Goal: Task Accomplishment & Management: Manage account settings

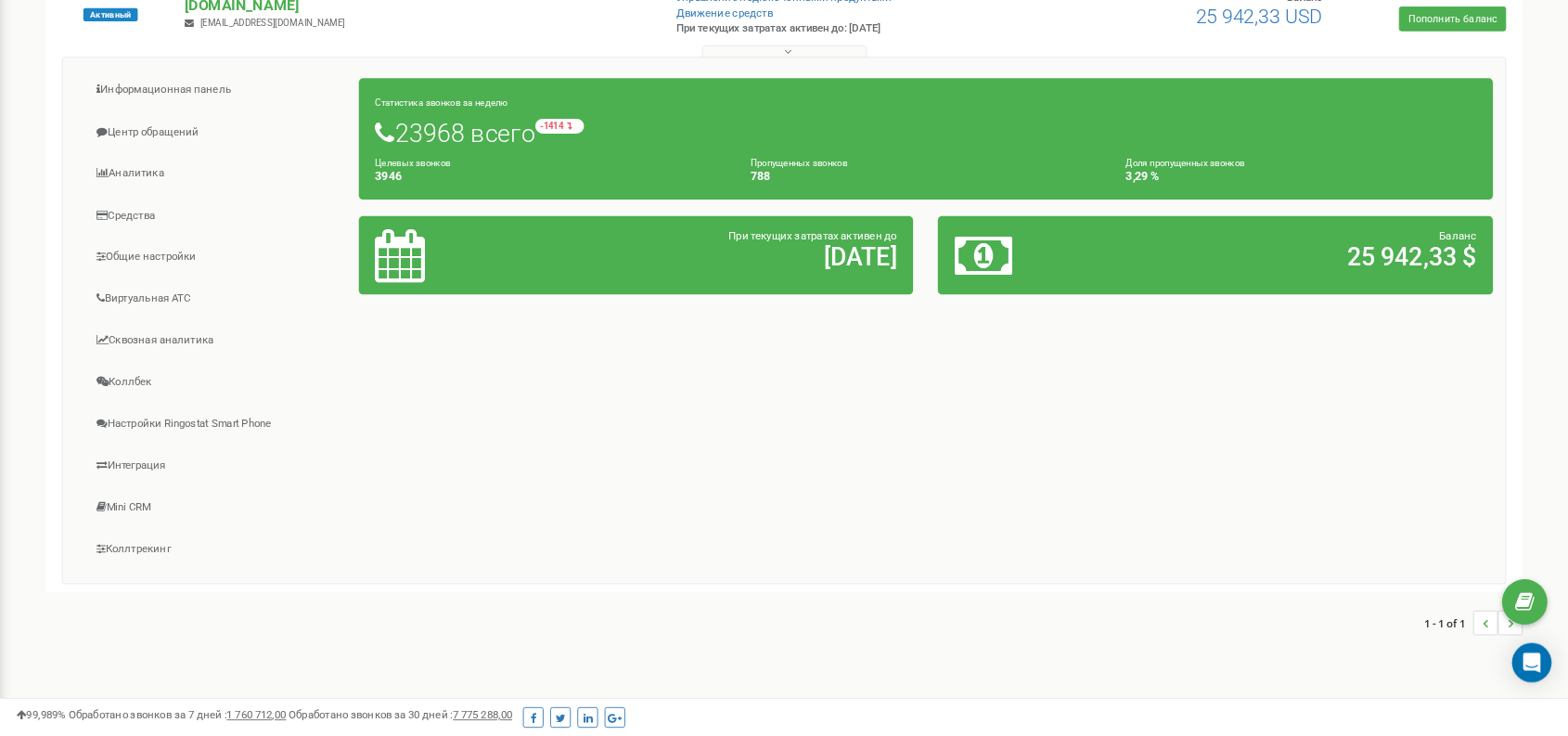
scroll to position [234, 0]
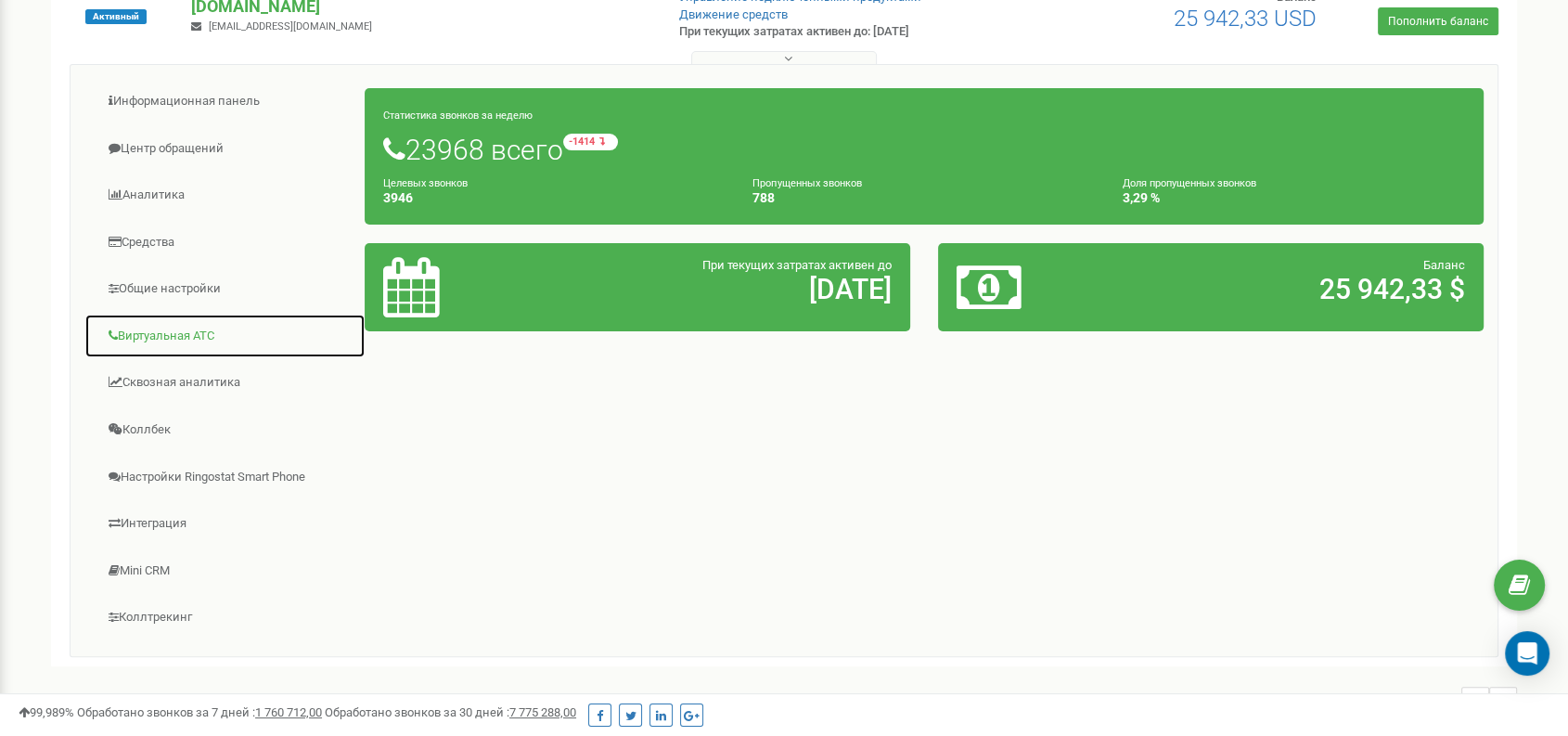
click at [191, 332] on link "Виртуальная АТС" at bounding box center [225, 336] width 281 height 45
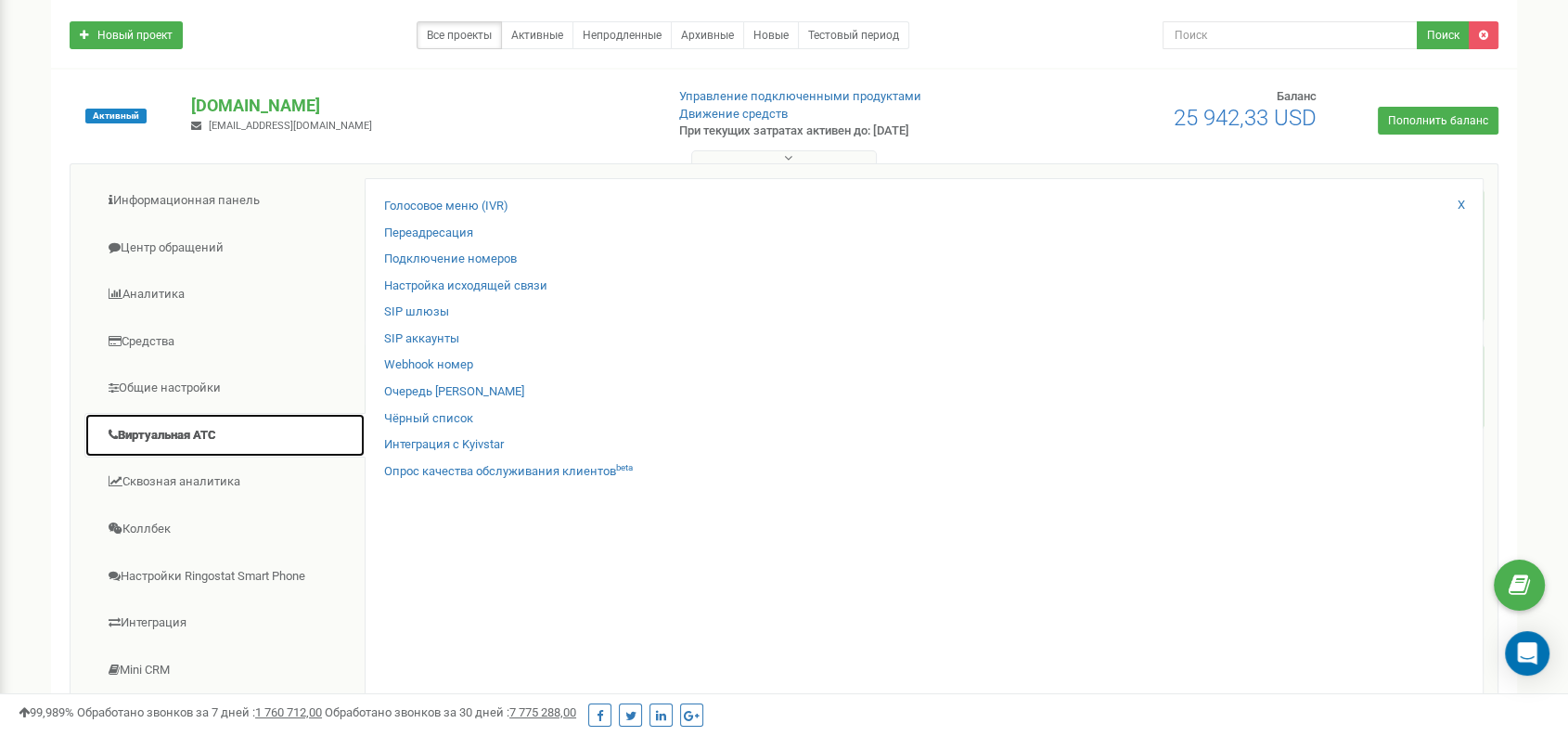
scroll to position [138, 0]
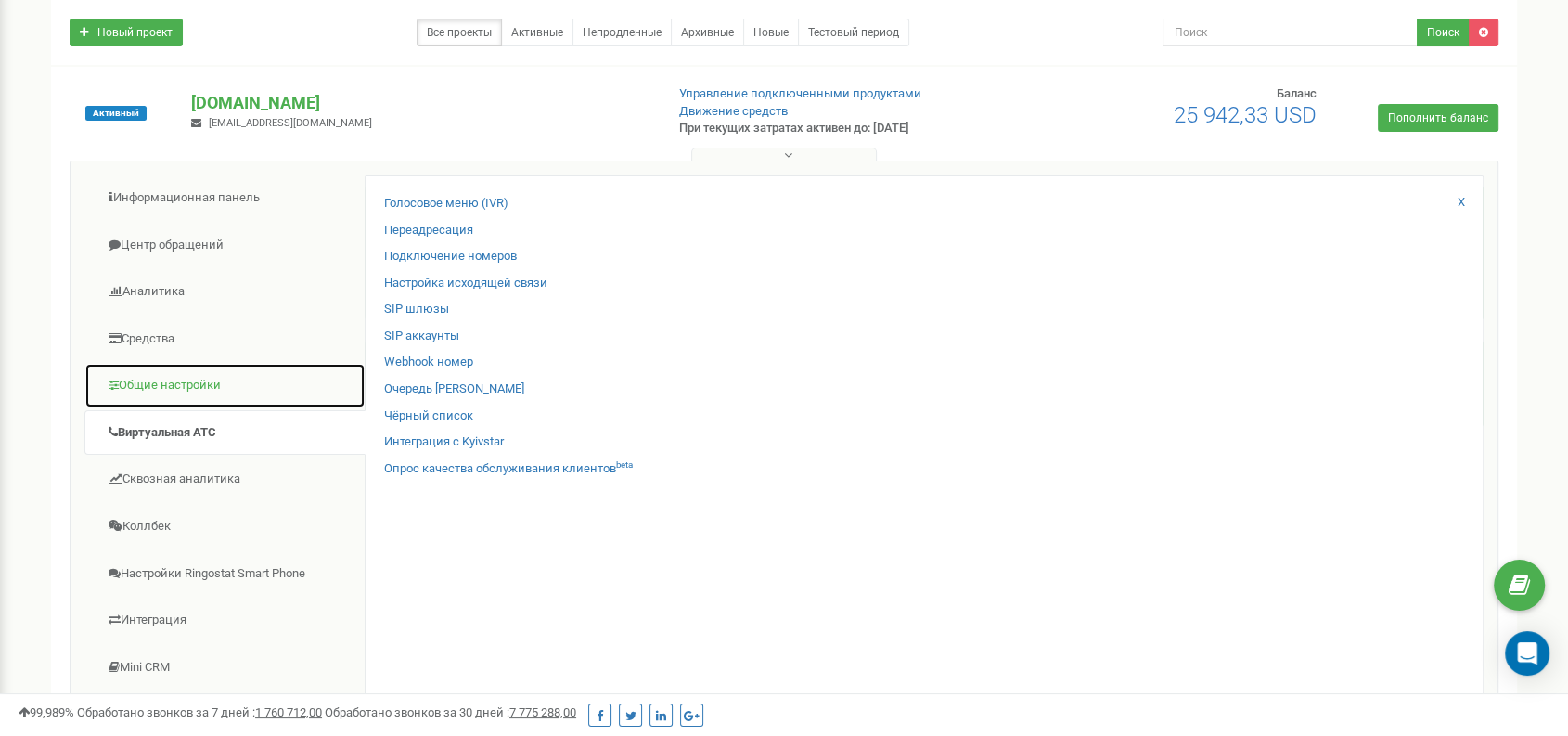
click at [223, 381] on link "Общие настройки" at bounding box center [225, 385] width 281 height 45
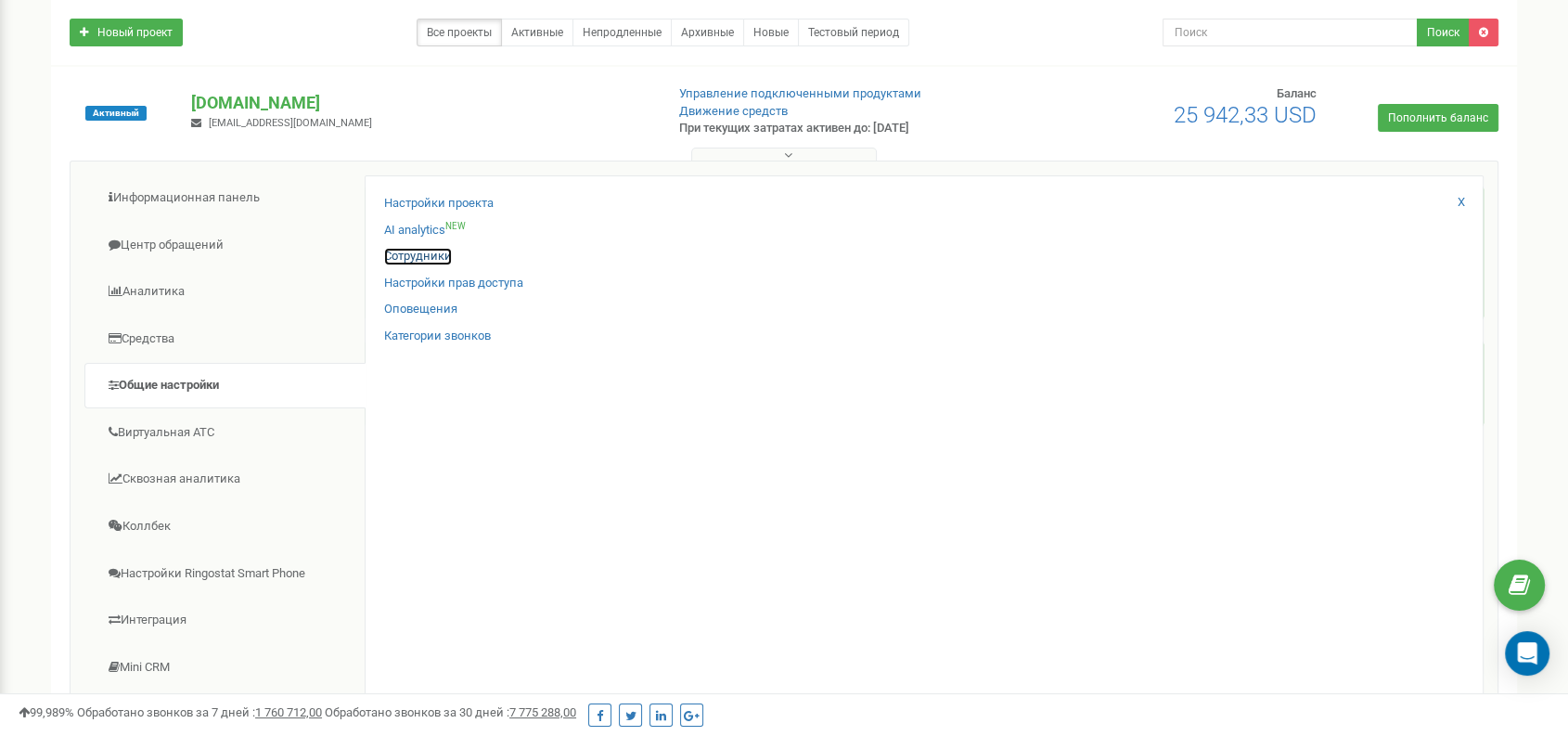
click at [441, 258] on link "Сотрудники" at bounding box center [418, 257] width 68 height 17
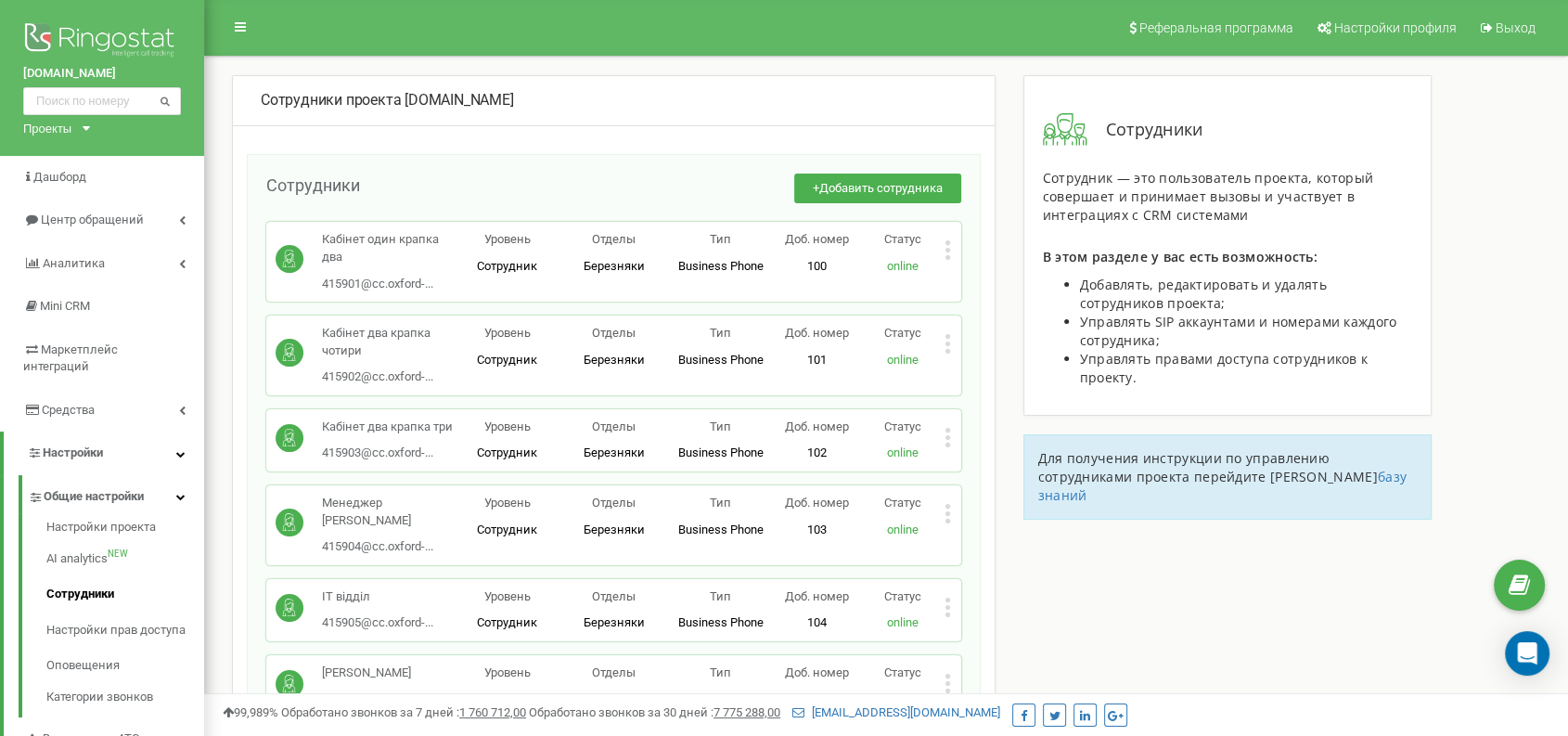
scroll to position [23647, 0]
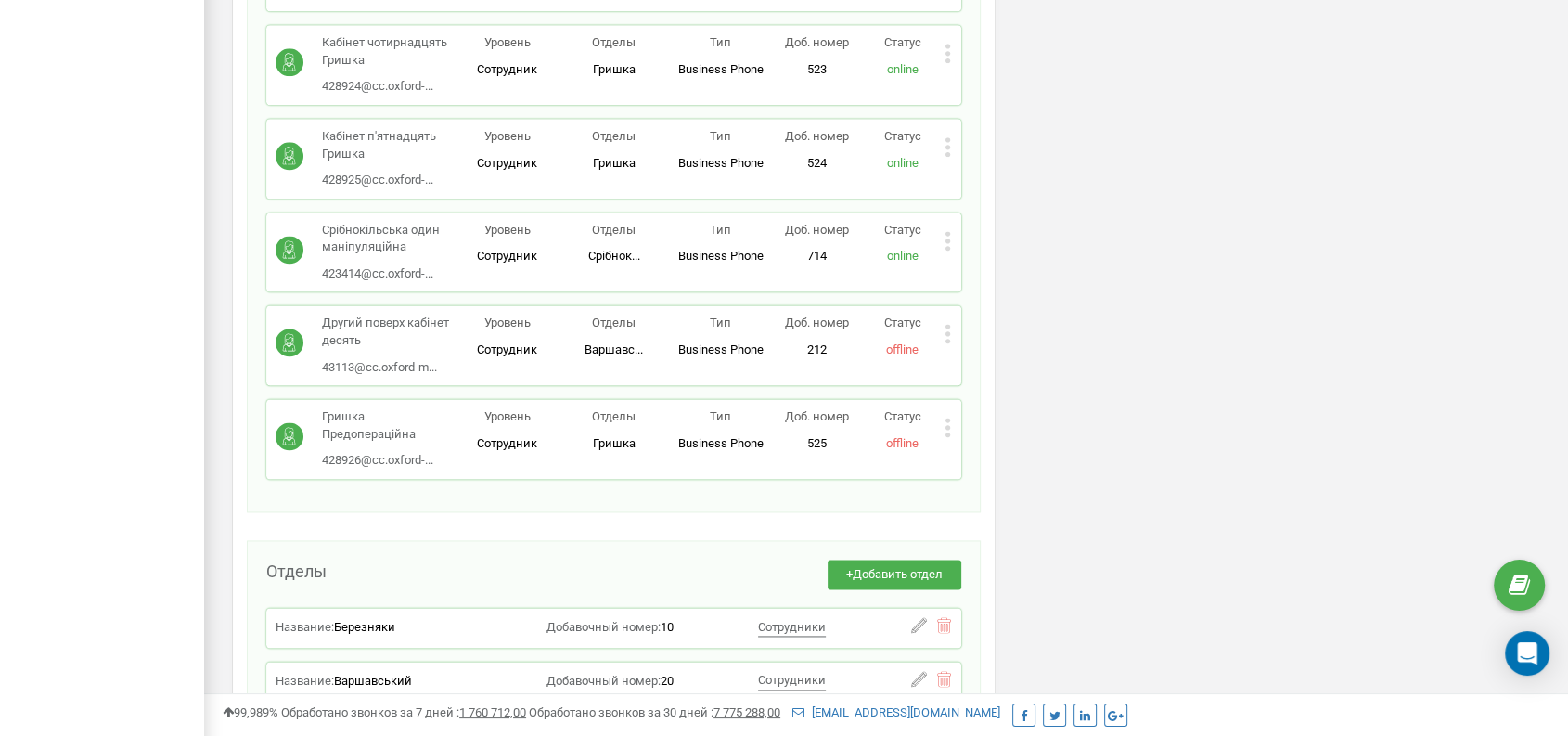
click at [945, 418] on icon at bounding box center [948, 427] width 7 height 19
click at [987, 451] on span "Редактировать" at bounding box center [1018, 457] width 95 height 13
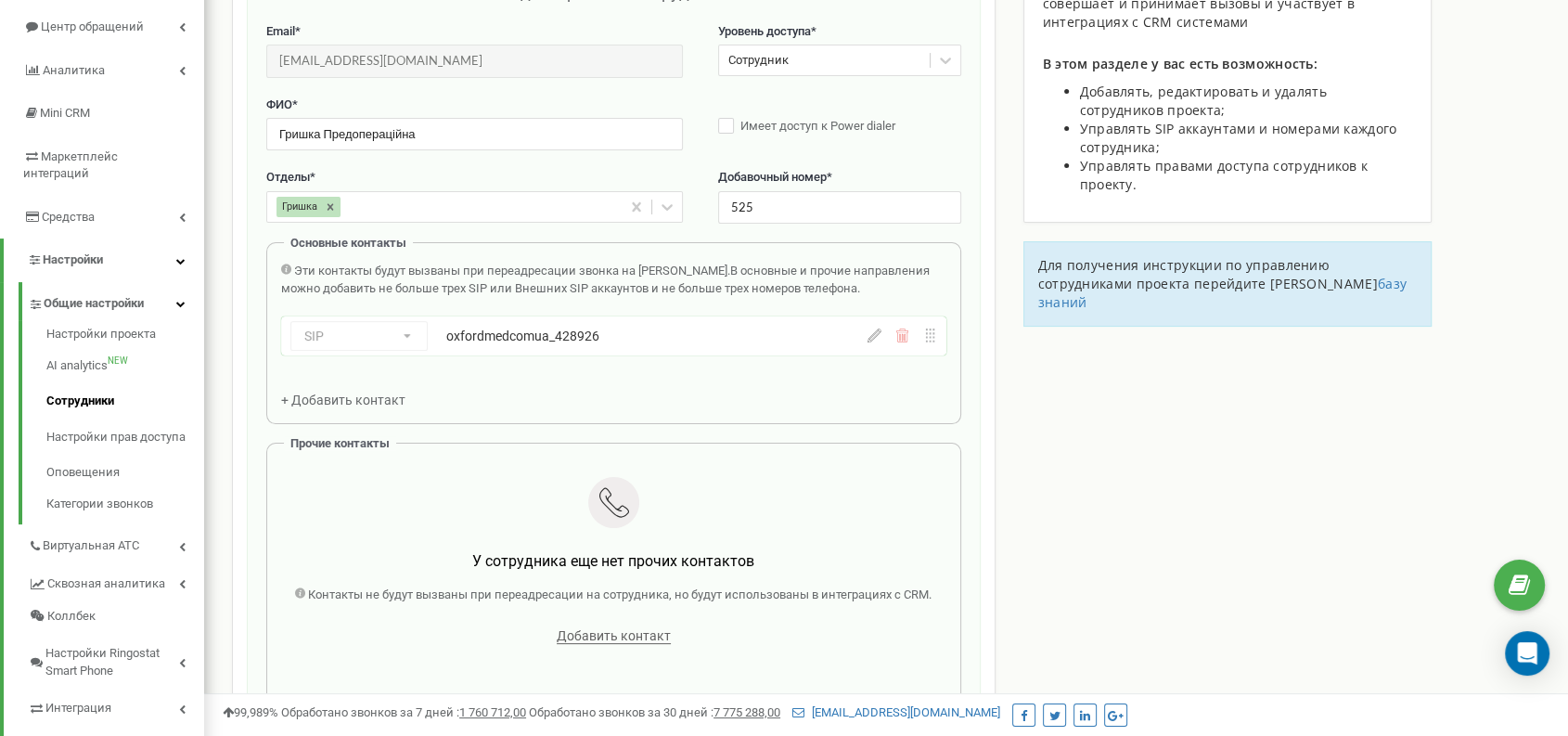
scroll to position [185, 0]
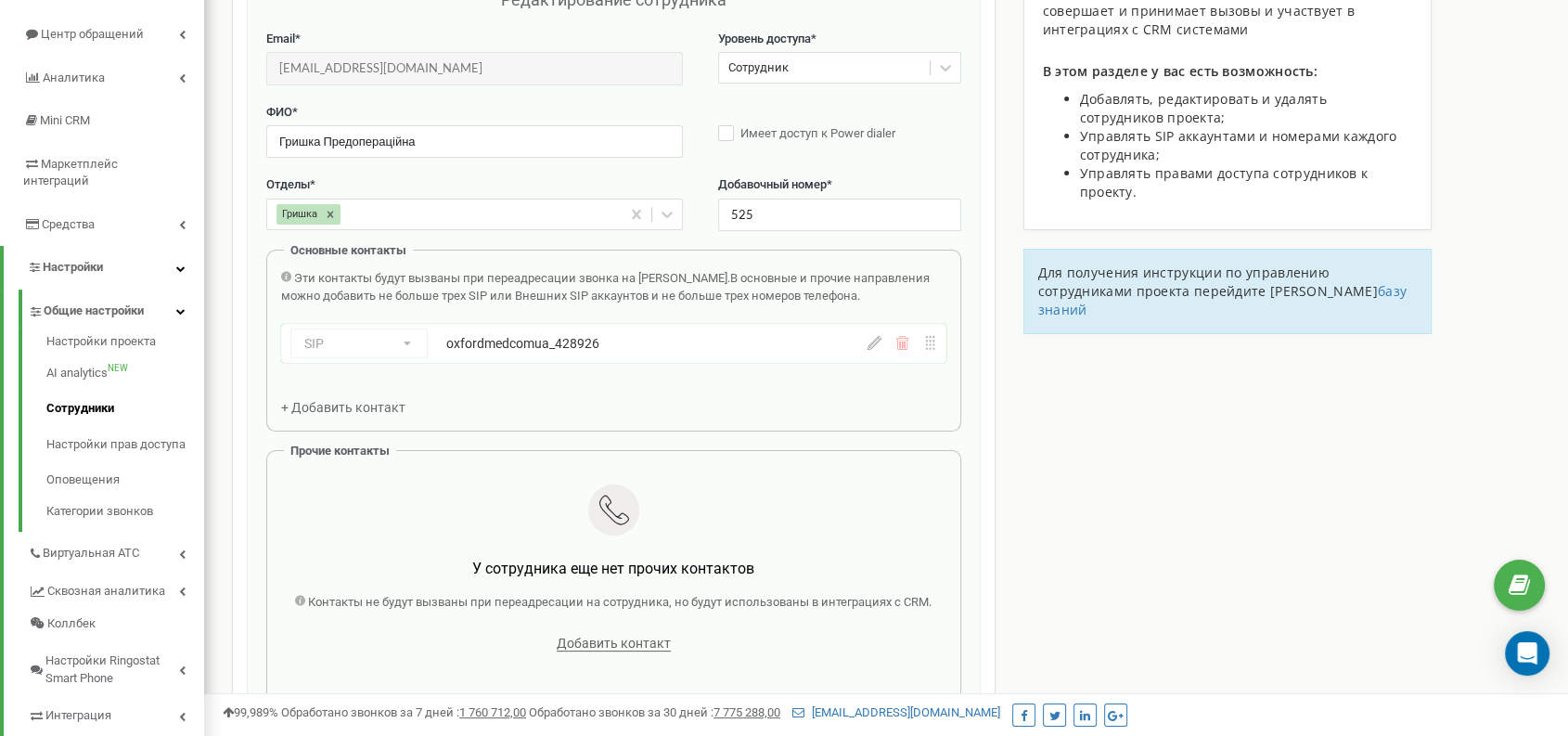
click at [872, 351] on div "SIP Номер телефона SIP Внешний SIP oxfordmedcomua_428926" at bounding box center [613, 343] width 665 height 39
click at [872, 340] on icon at bounding box center [874, 342] width 14 height 14
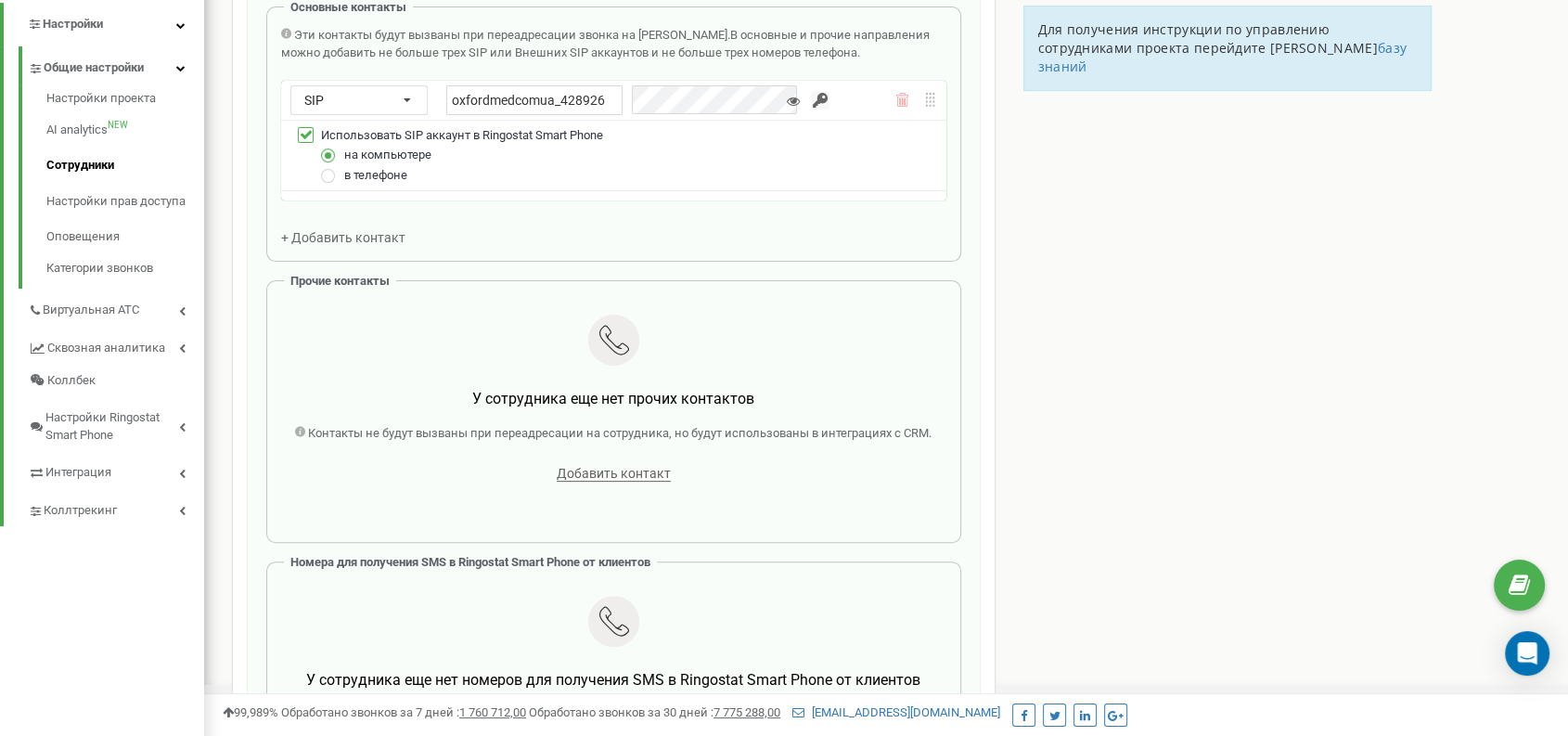
scroll to position [626, 0]
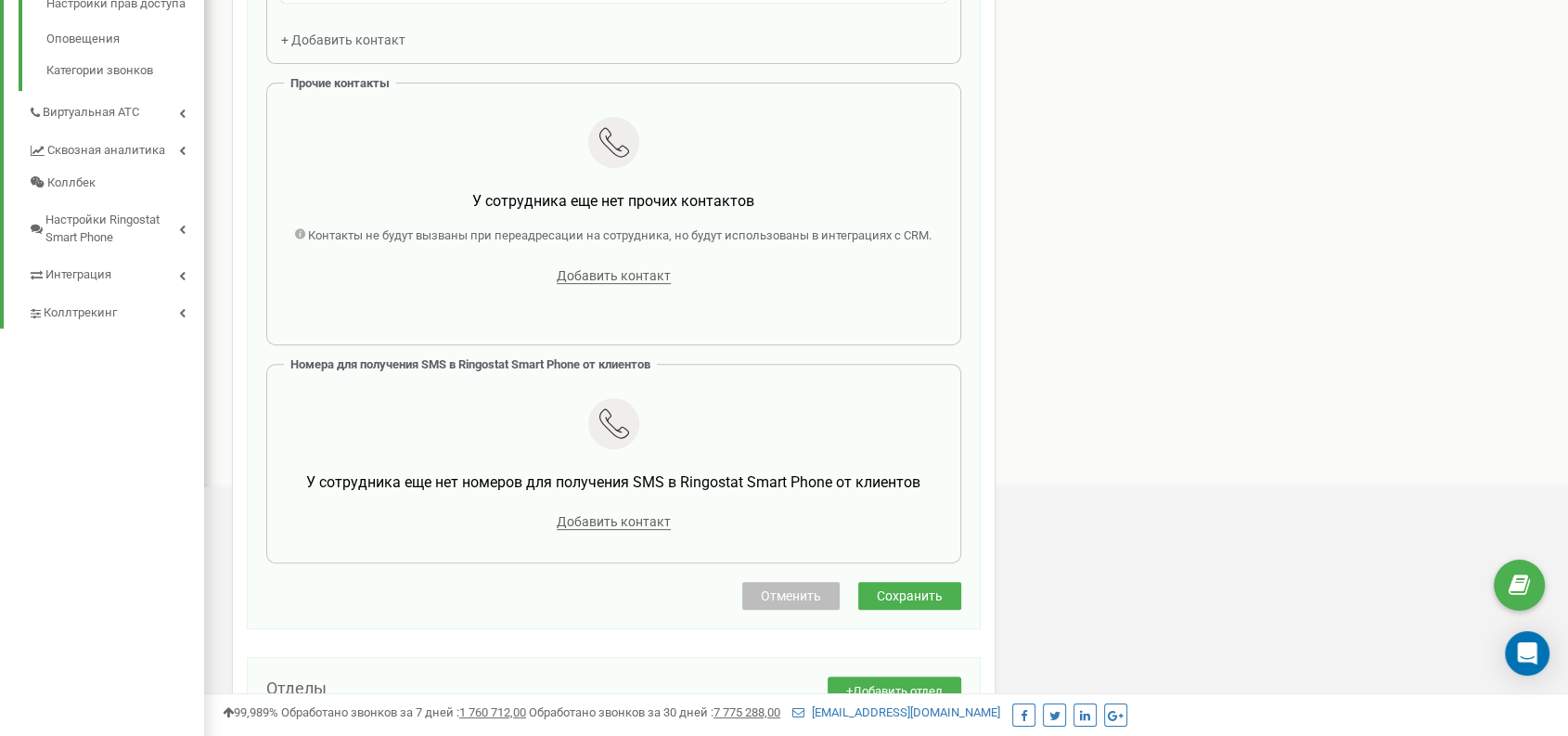
click at [811, 596] on span "Отменить" at bounding box center [791, 595] width 61 height 14
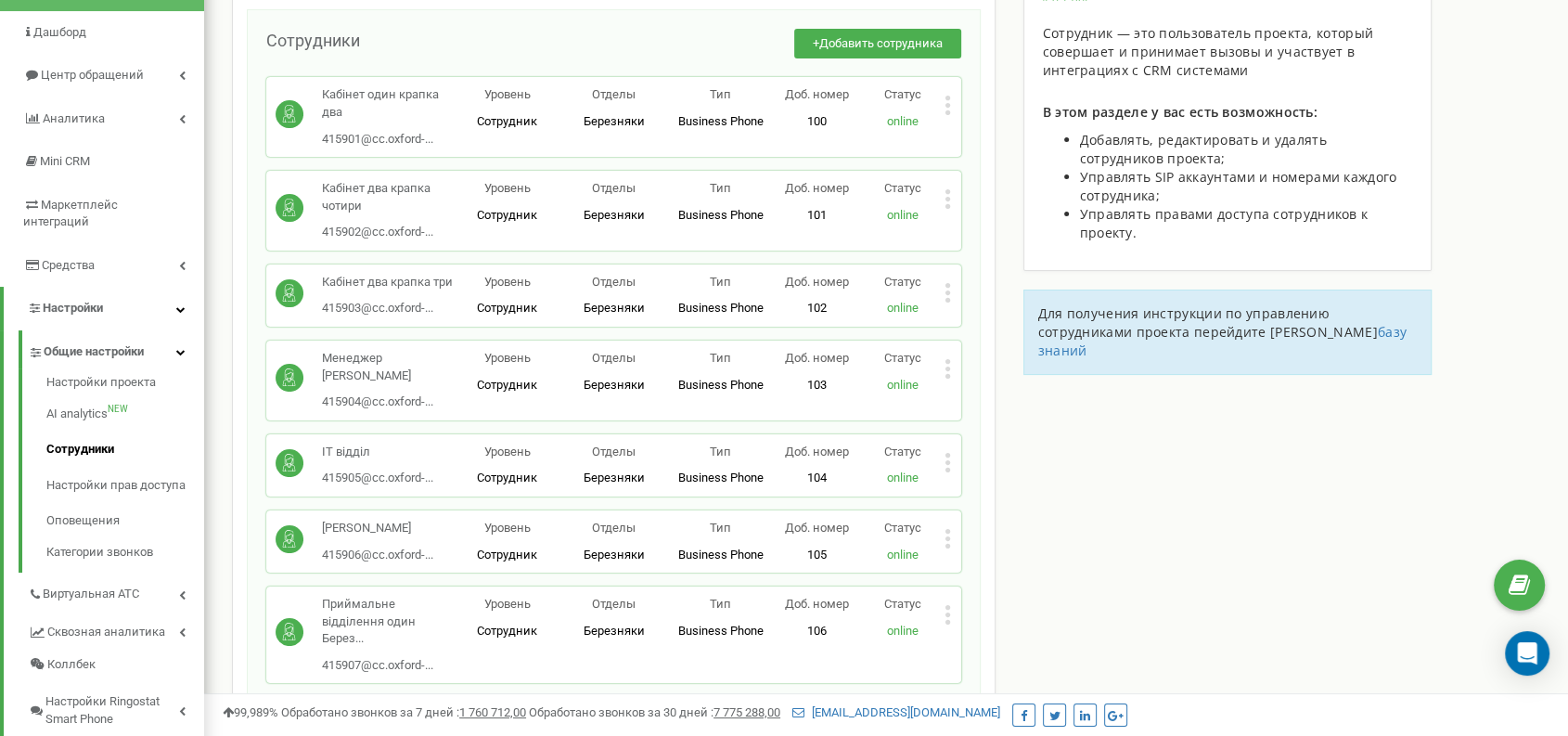
scroll to position [23647, 0]
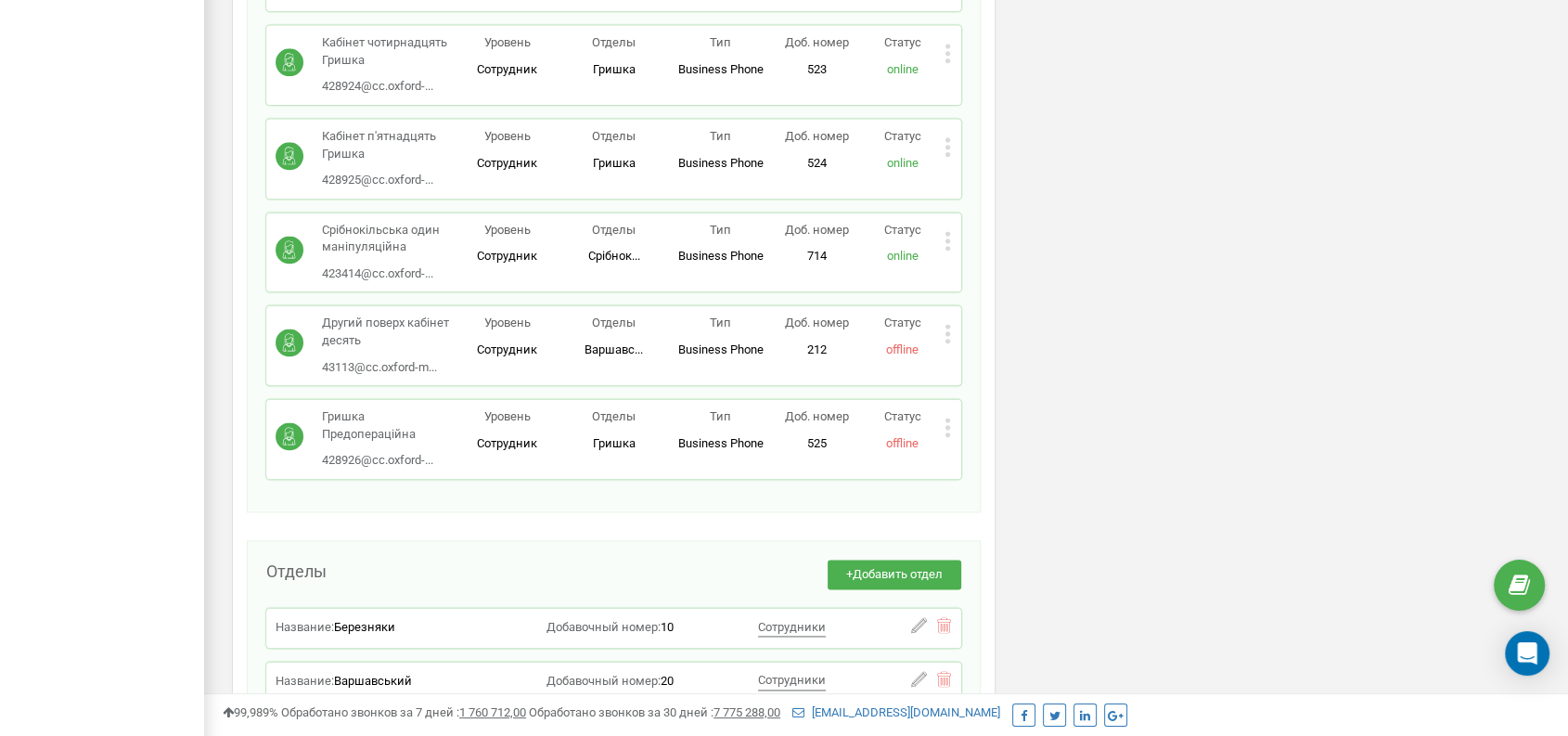
click at [949, 418] on icon at bounding box center [948, 427] width 7 height 19
click at [1012, 507] on span "Копировать SIP" at bounding box center [1019, 513] width 97 height 13
click at [948, 418] on icon at bounding box center [948, 427] width 7 height 19
click at [971, 451] on span "Редактировать" at bounding box center [1018, 457] width 95 height 13
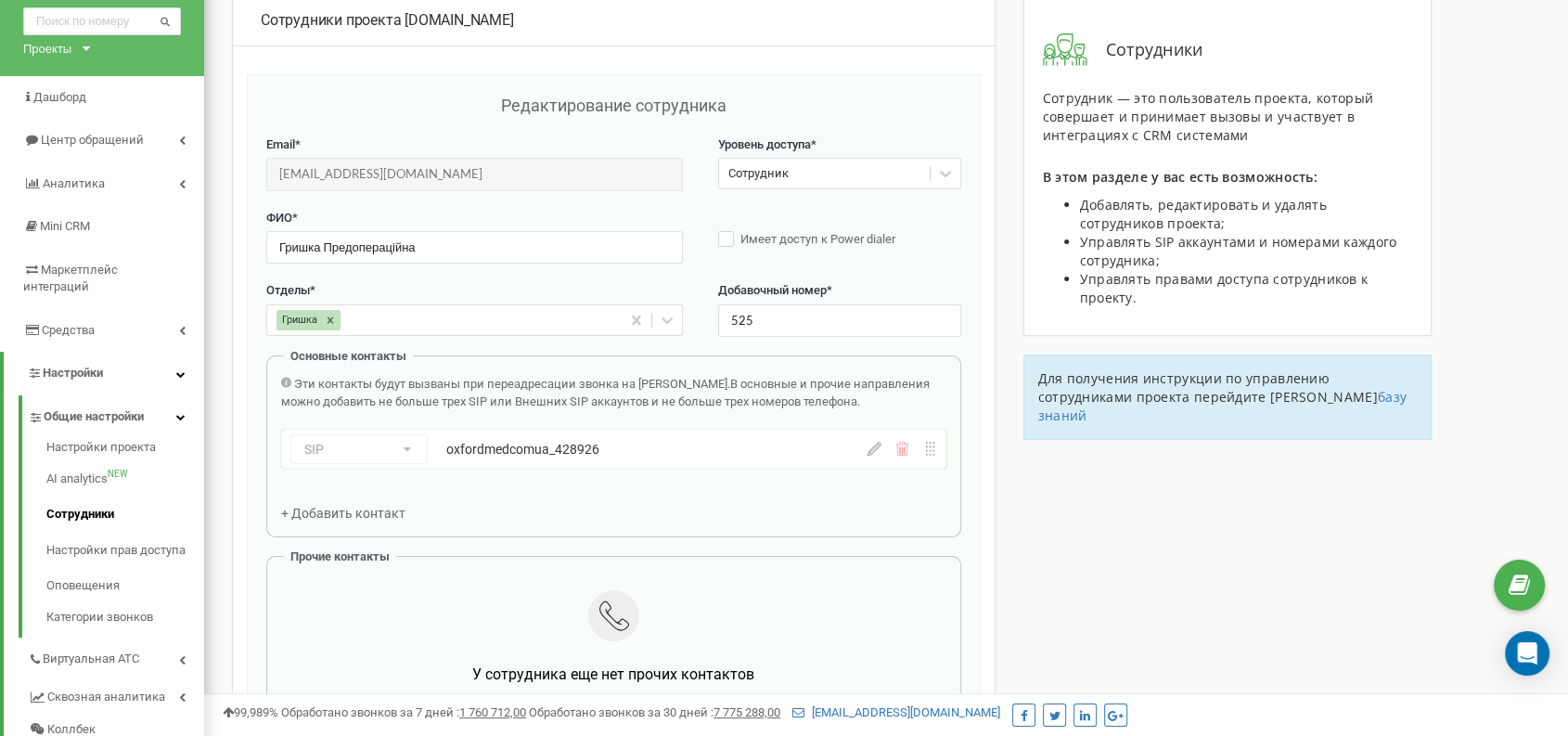
scroll to position [82, 0]
click at [931, 452] on div "SIP Номер телефона SIP Внешний SIP oxfordmedcomua_428926" at bounding box center [613, 447] width 665 height 39
drag, startPoint x: 743, startPoint y: 461, endPoint x: 700, endPoint y: 483, distance: 48.3
click at [700, 483] on div "Эти контакты будут вызваны при переадресации звонка на [PERSON_NAME]. В основны…" at bounding box center [613, 447] width 665 height 146
click at [417, 448] on div "SIP Номер телефона SIP Внешний SIP oxfordmedcomua_428926" at bounding box center [564, 447] width 549 height 30
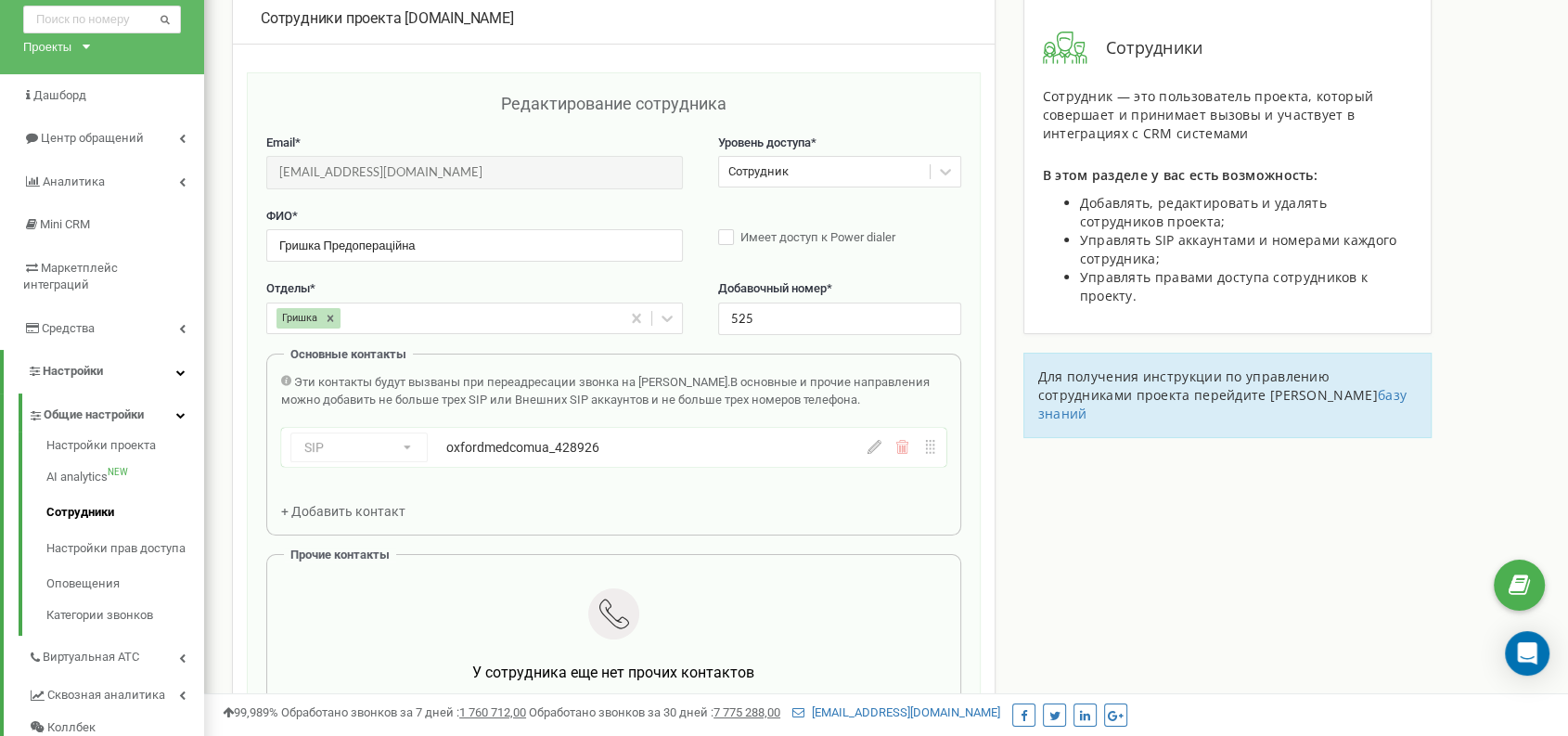
click at [879, 451] on icon at bounding box center [874, 447] width 14 height 14
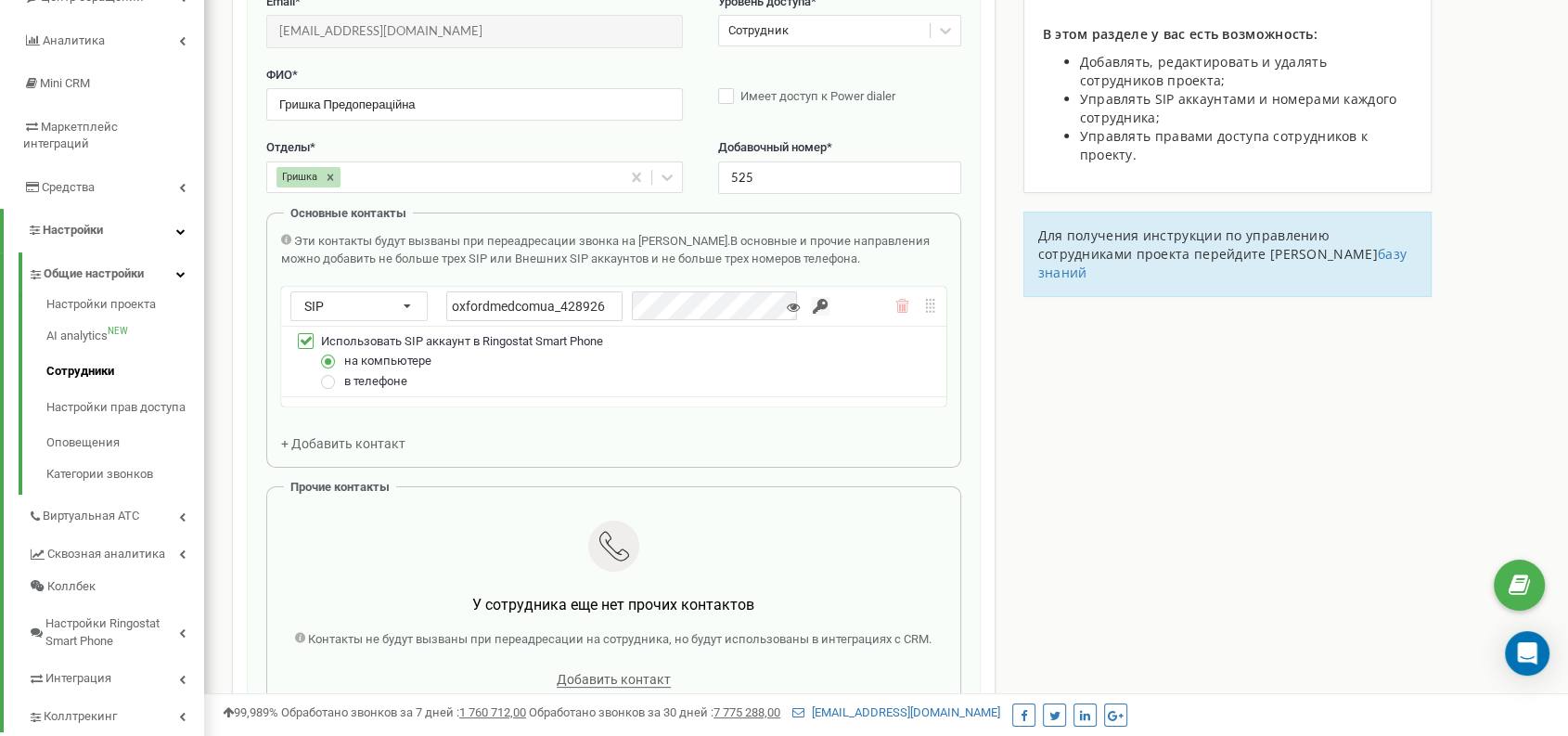
scroll to position [226, 0]
click at [928, 302] on icon at bounding box center [930, 303] width 14 height 14
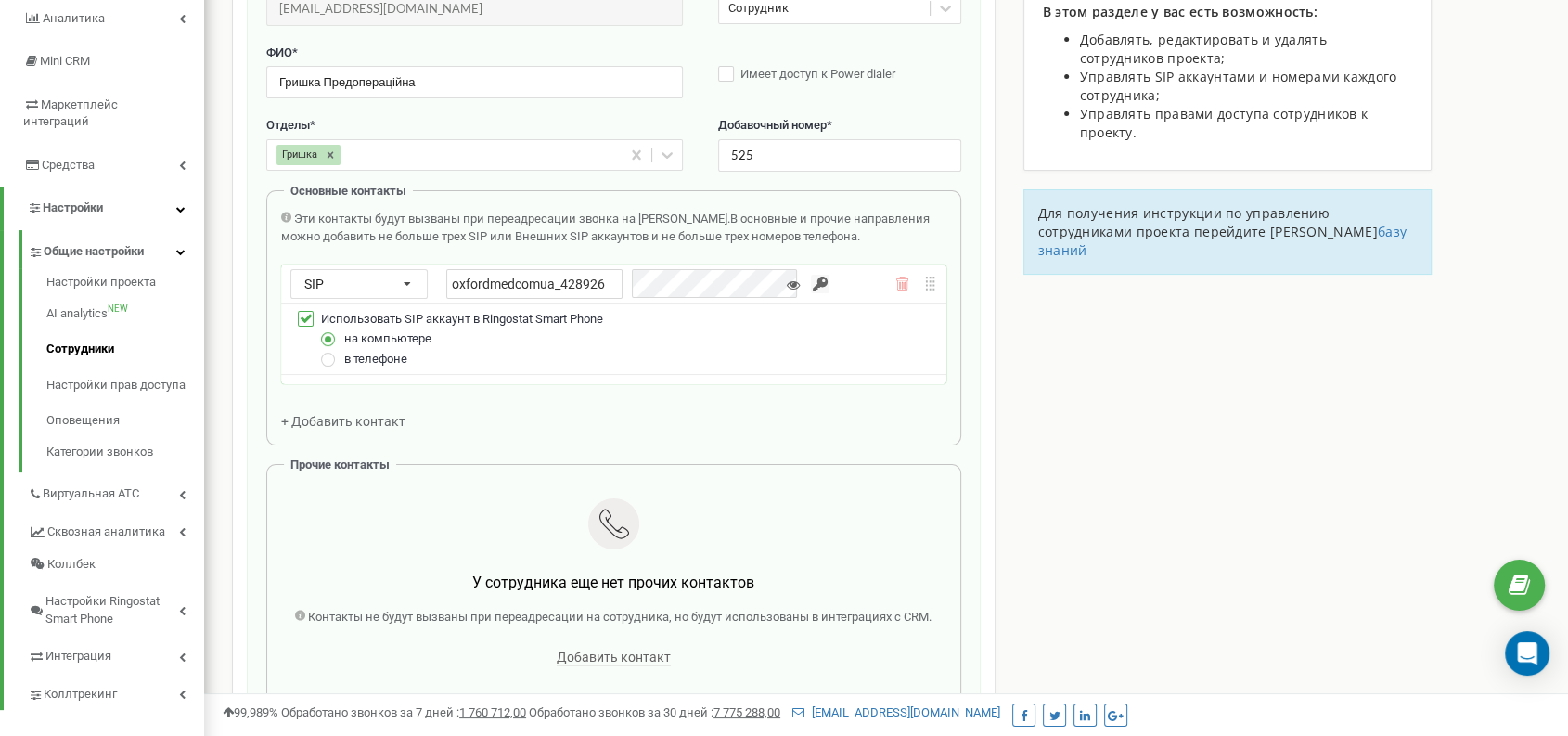
scroll to position [177, 0]
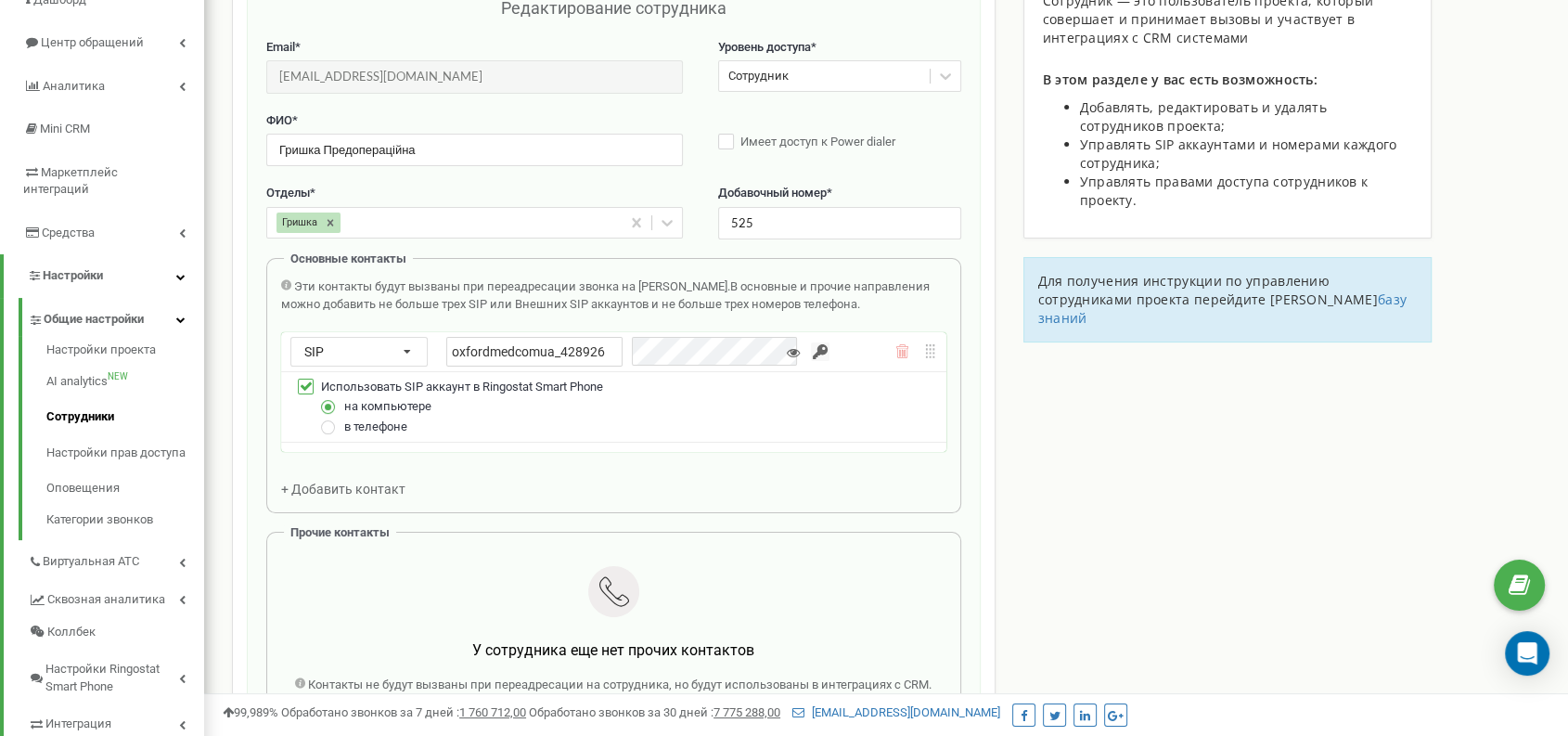
click at [784, 343] on button at bounding box center [793, 352] width 18 height 18
click at [811, 349] on input "button" at bounding box center [819, 351] width 18 height 18
click at [591, 356] on div "oxfordmedcomua_428926" at bounding box center [626, 351] width 360 height 30
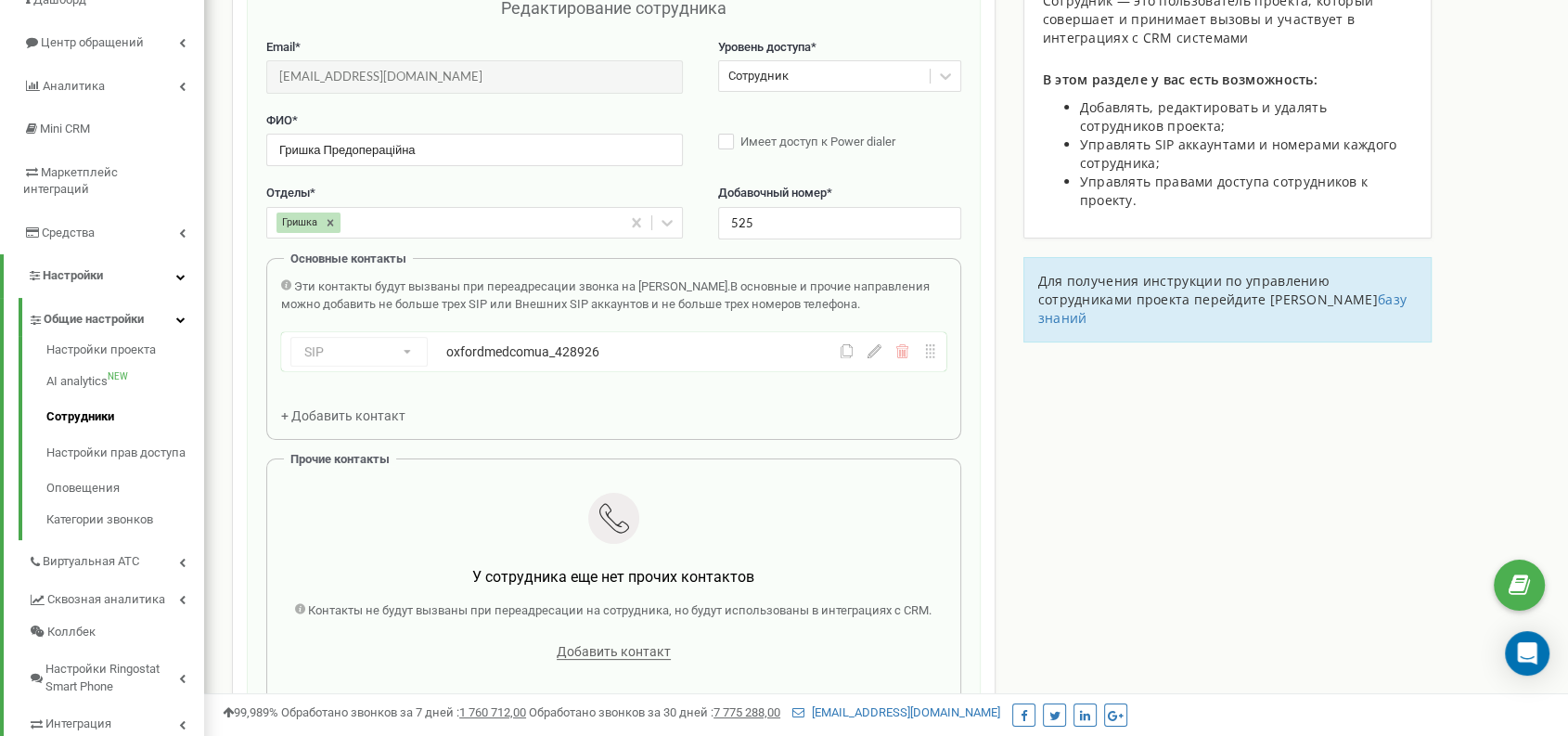
click at [851, 355] on icon at bounding box center [846, 351] width 14 height 14
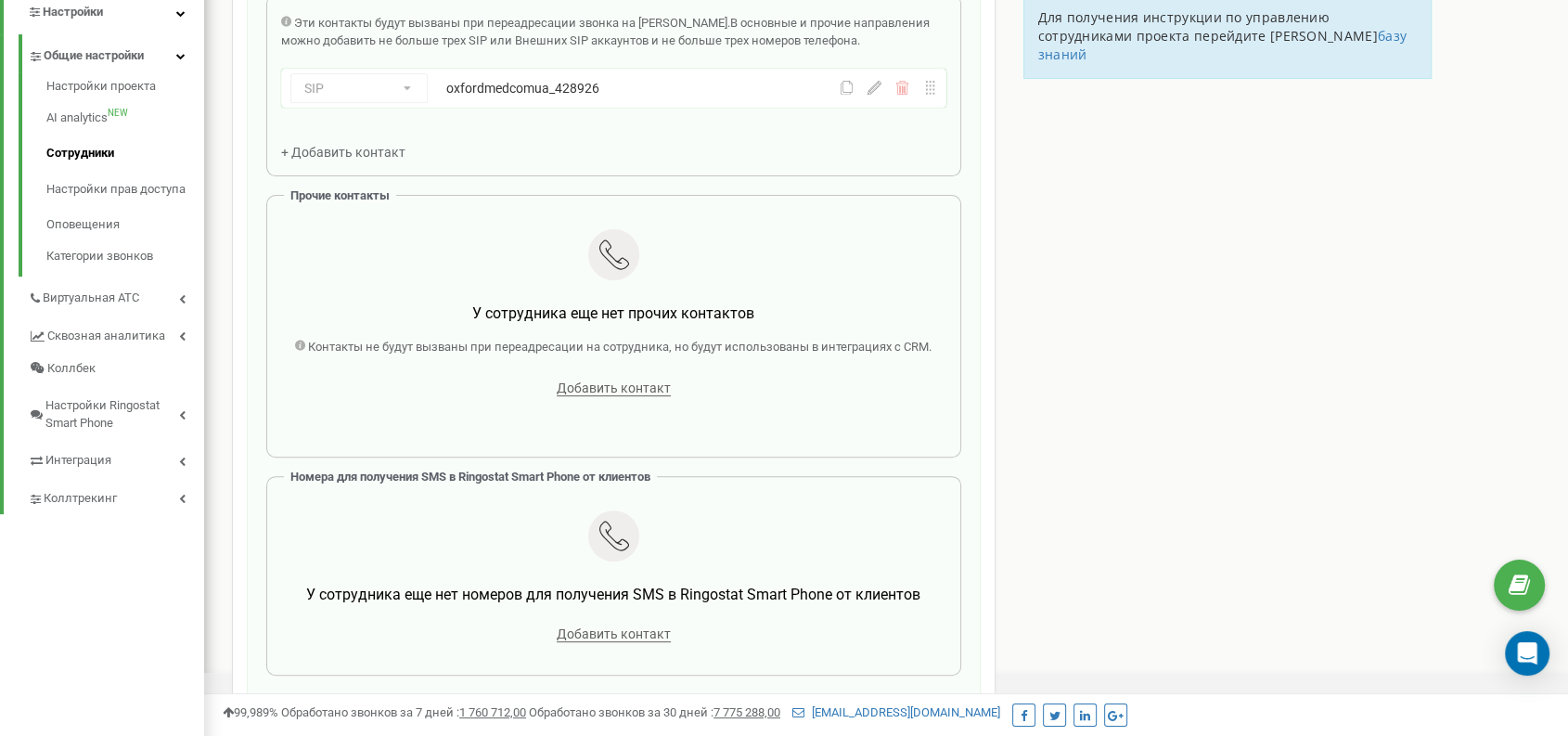
scroll to position [482, 0]
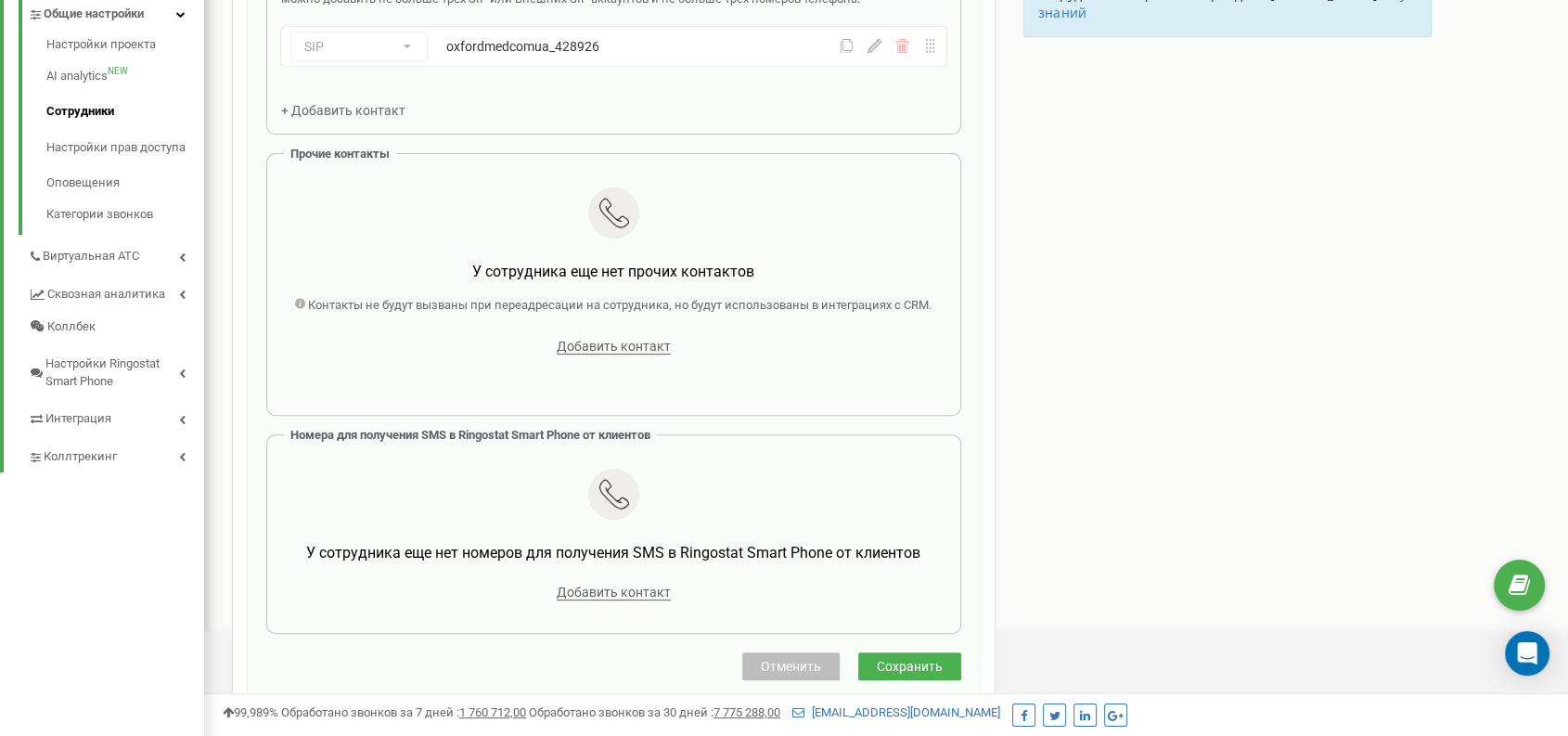
click at [916, 668] on span "Сохранить" at bounding box center [910, 666] width 66 height 14
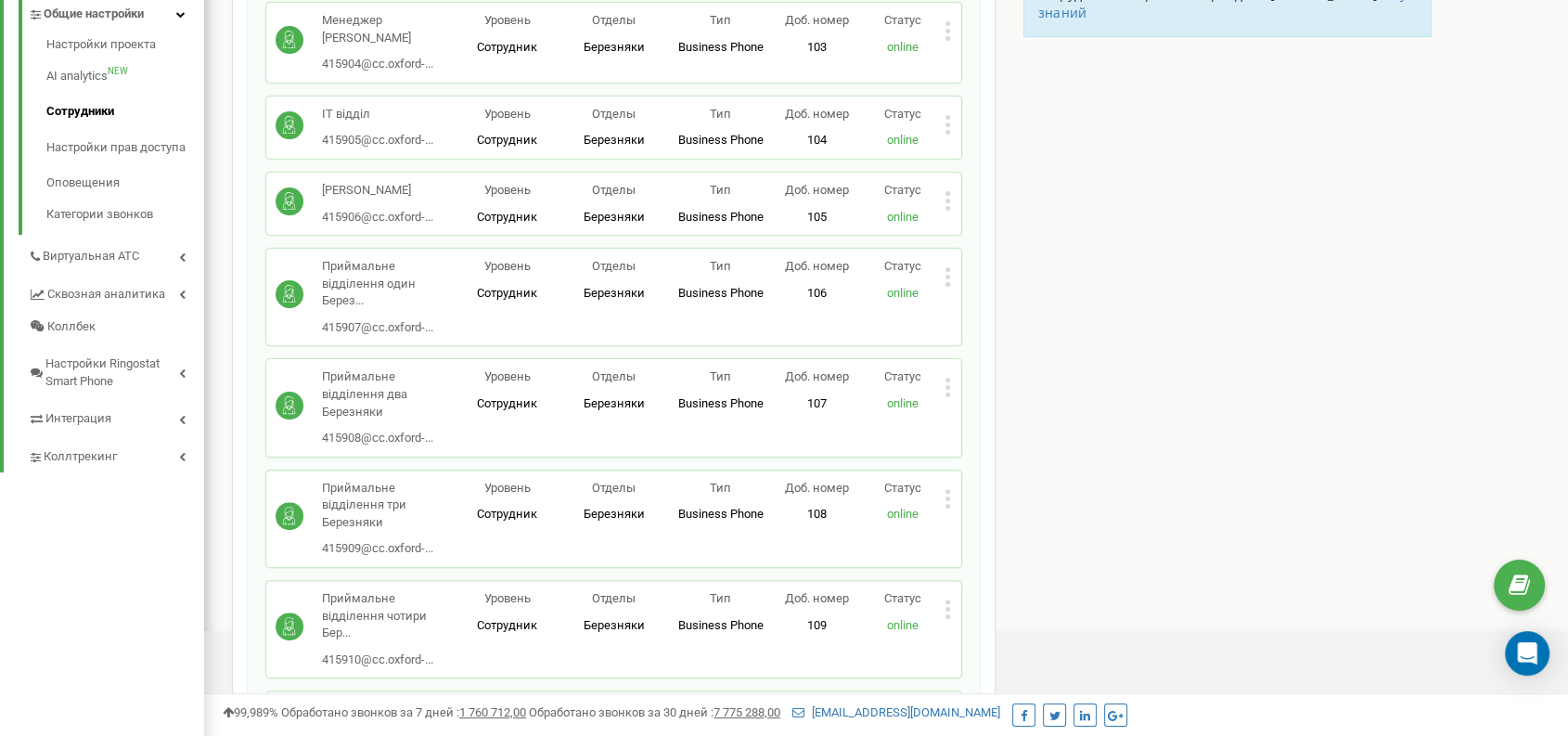
scroll to position [23647, 0]
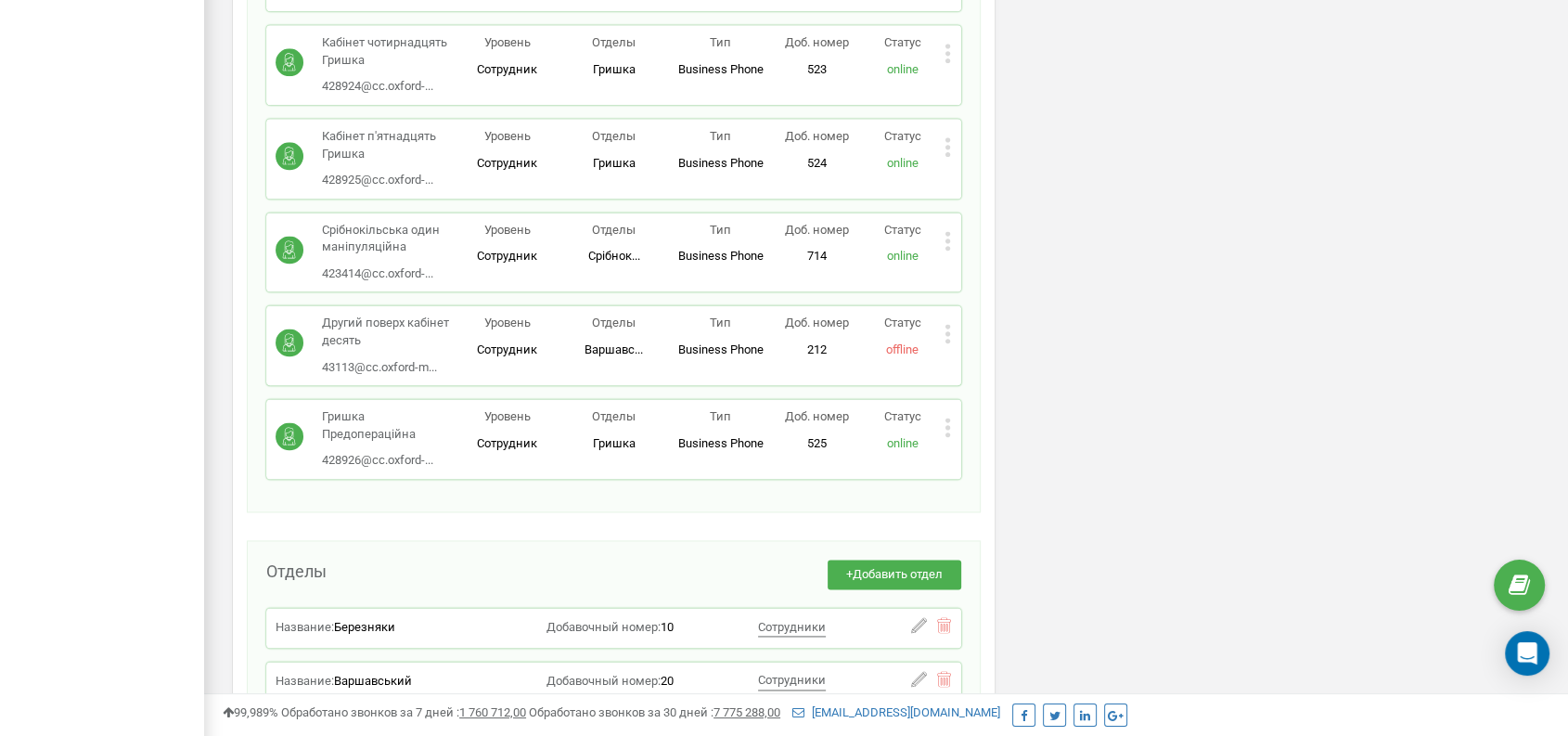
click at [948, 424] on icon at bounding box center [948, 426] width 5 height 5
click at [976, 451] on span "Редактировать" at bounding box center [1018, 457] width 95 height 13
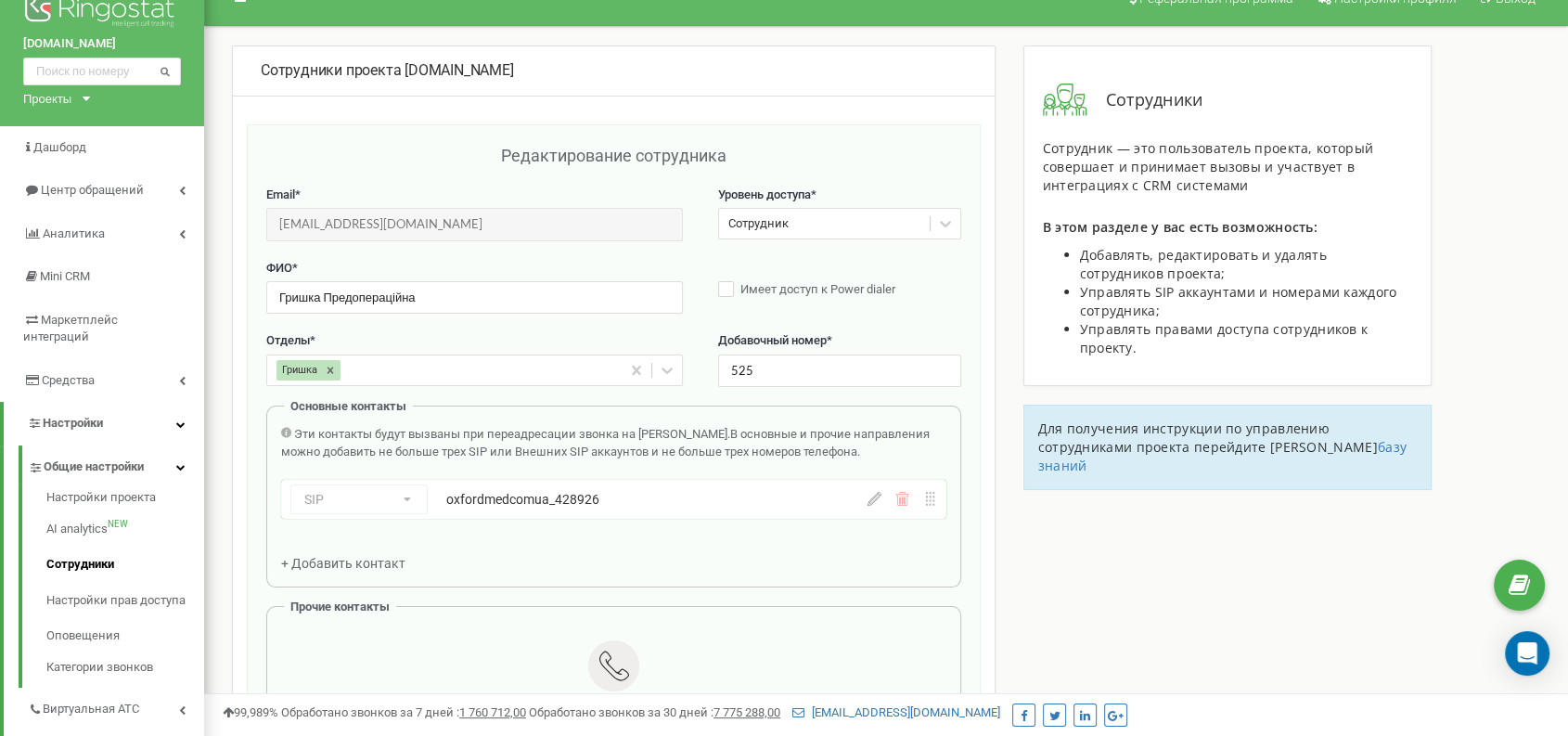
scroll to position [32, 0]
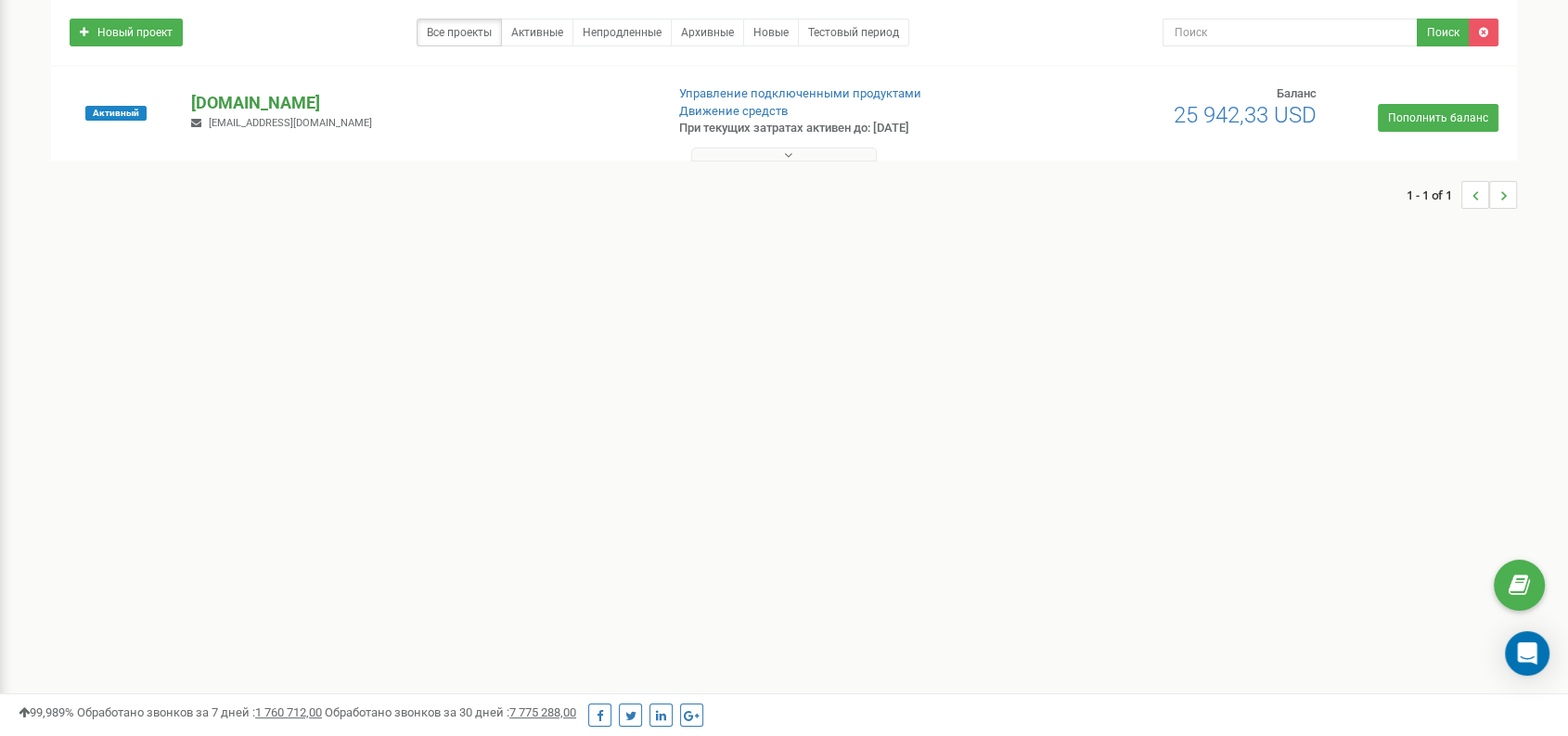
click at [237, 105] on p "[DOMAIN_NAME]" at bounding box center [420, 102] width 457 height 24
